Goal: Task Accomplishment & Management: Manage account settings

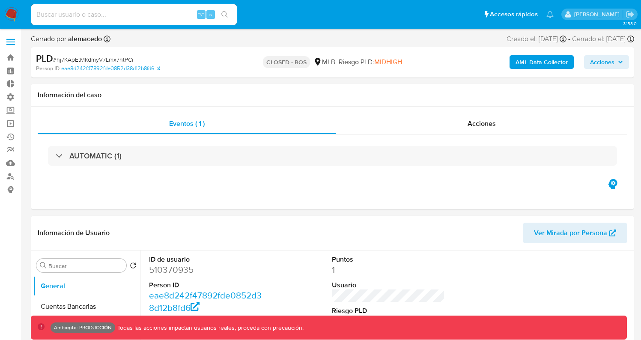
select select "10"
click at [15, 11] on img at bounding box center [11, 14] width 15 height 15
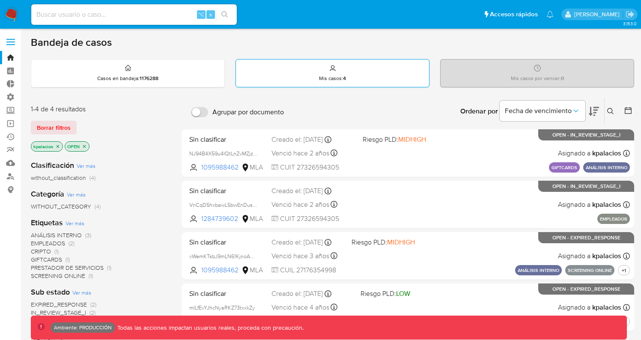
click at [337, 78] on p "Mis casos : 4" at bounding box center [332, 78] width 27 height 7
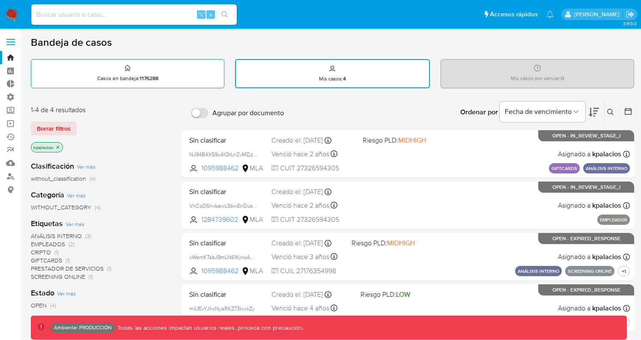
click at [184, 80] on div "Casos en bandeja : 1176288" at bounding box center [127, 72] width 193 height 27
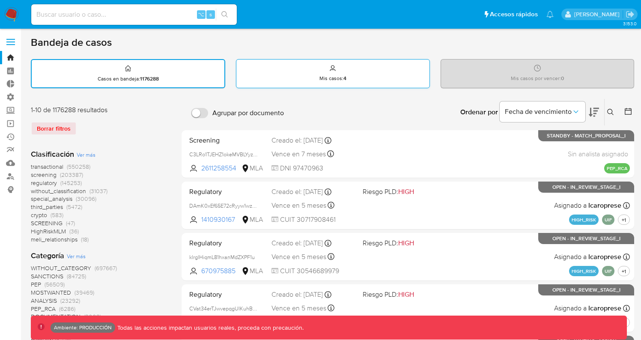
click at [299, 77] on div "Mis casos : 4" at bounding box center [332, 72] width 193 height 27
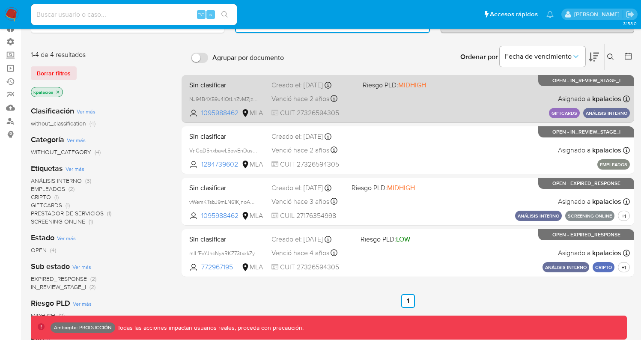
scroll to position [10, 0]
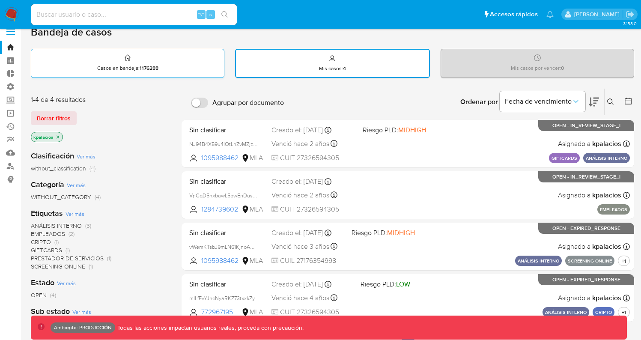
click at [195, 64] on div "Casos en bandeja : 1176288" at bounding box center [127, 62] width 193 height 27
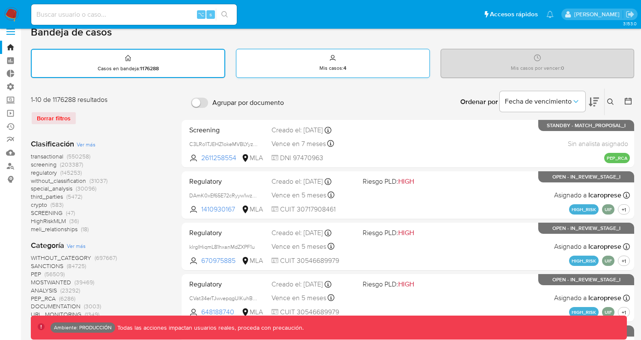
click at [312, 71] on div "Mis casos : 4" at bounding box center [332, 62] width 193 height 27
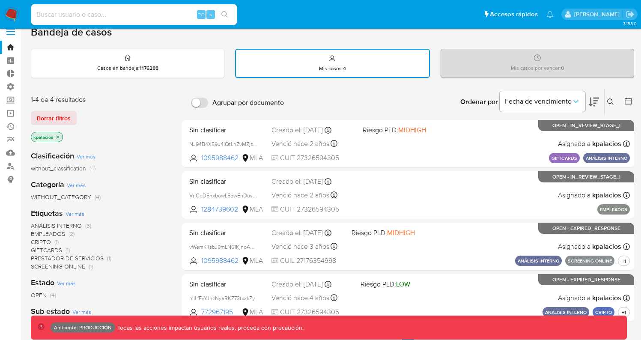
click at [327, 39] on div "Bandeja de casos Casos en bandeja : 1176288 Mis casos : 4 Mis casos por vencer …" at bounding box center [332, 251] width 603 height 450
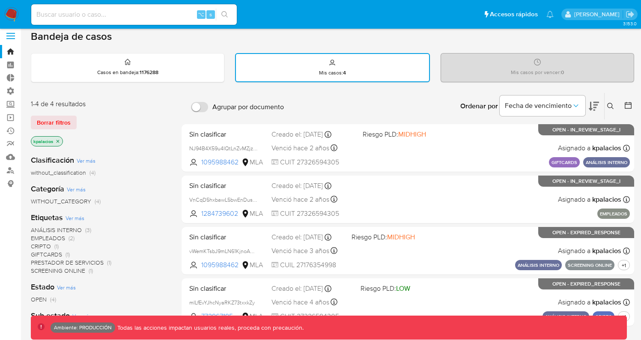
scroll to position [0, 0]
